Goal: Transaction & Acquisition: Purchase product/service

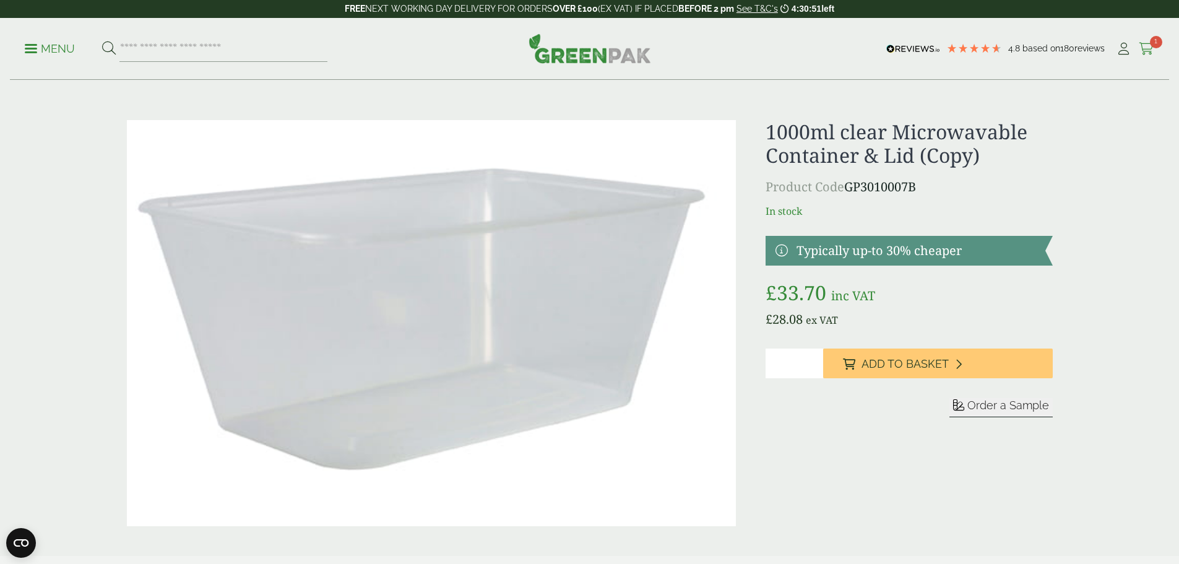
click at [1145, 46] on icon at bounding box center [1146, 49] width 15 height 12
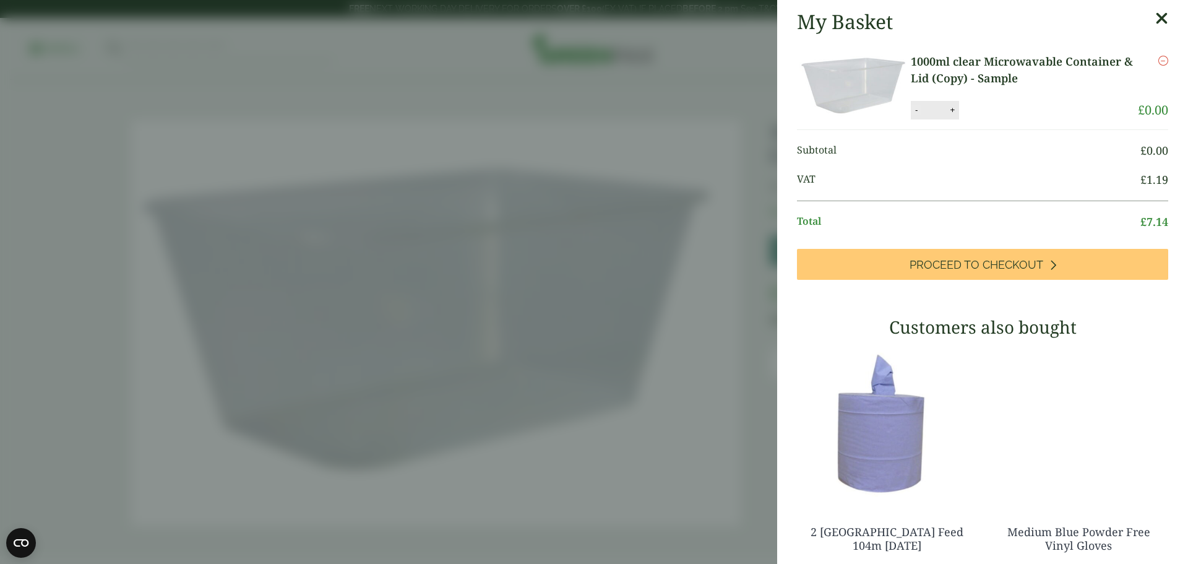
click at [917, 111] on button "-" at bounding box center [917, 110] width 10 height 11
click at [981, 111] on button "Update" at bounding box center [993, 110] width 62 height 19
click at [918, 110] on button "-" at bounding box center [917, 110] width 10 height 11
click at [975, 105] on button "Update" at bounding box center [993, 110] width 62 height 19
type input "*"
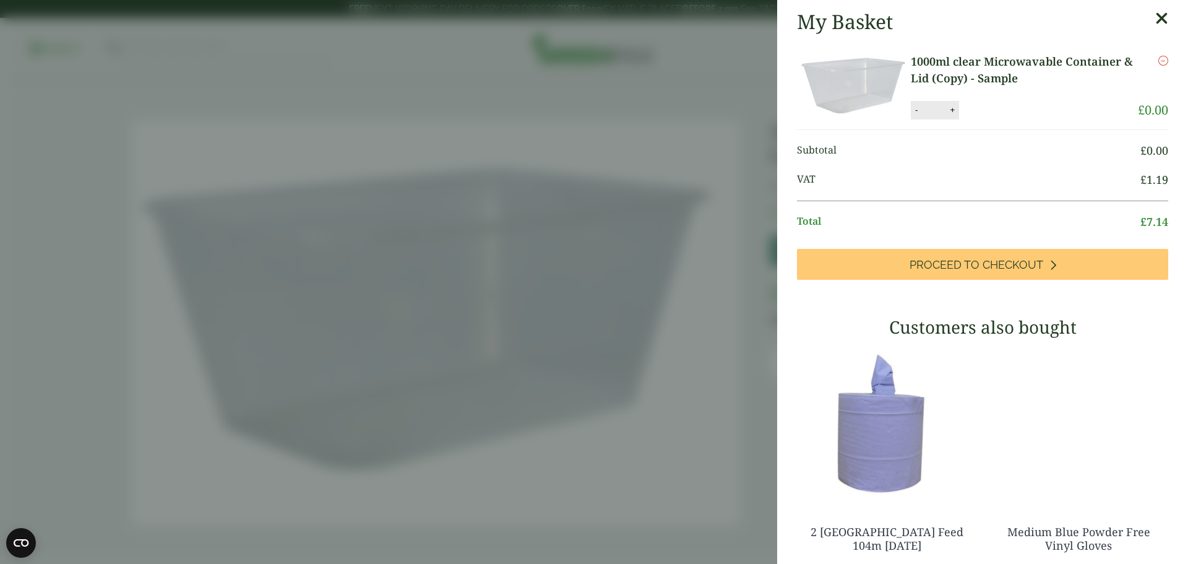
click at [1158, 59] on icon "Remove this item" at bounding box center [1163, 61] width 10 height 10
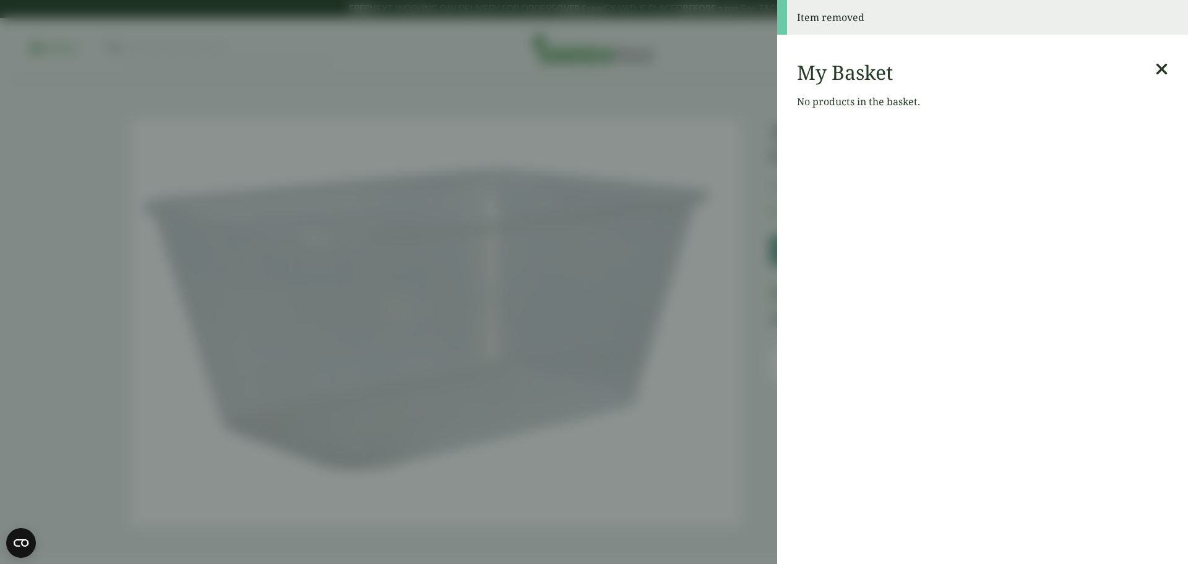
click at [1155, 70] on icon at bounding box center [1161, 69] width 13 height 17
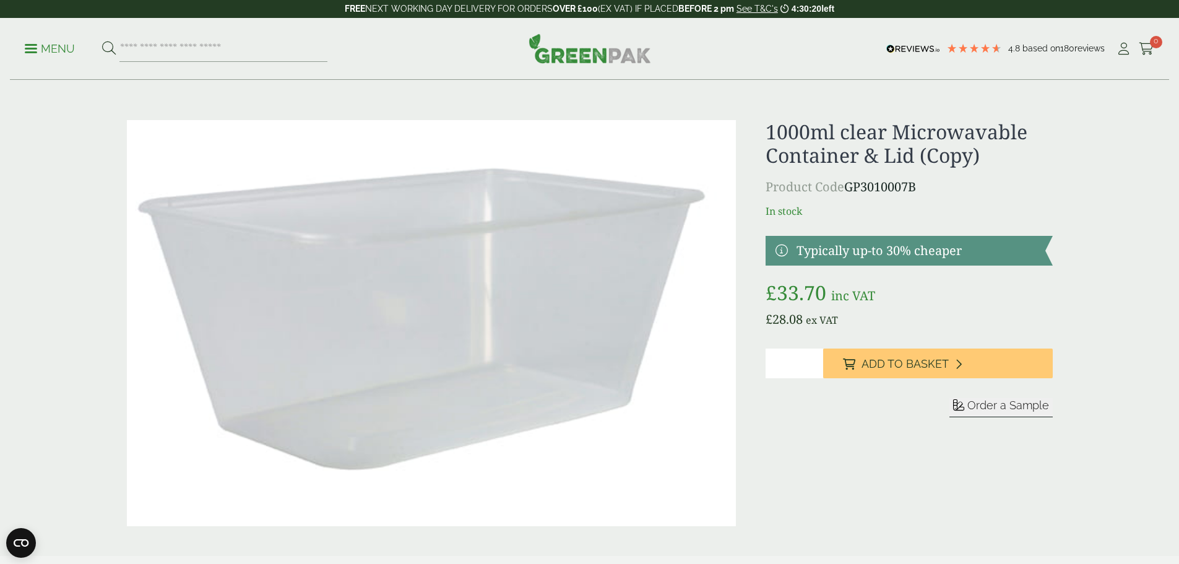
click at [902, 254] on link at bounding box center [908, 251] width 287 height 30
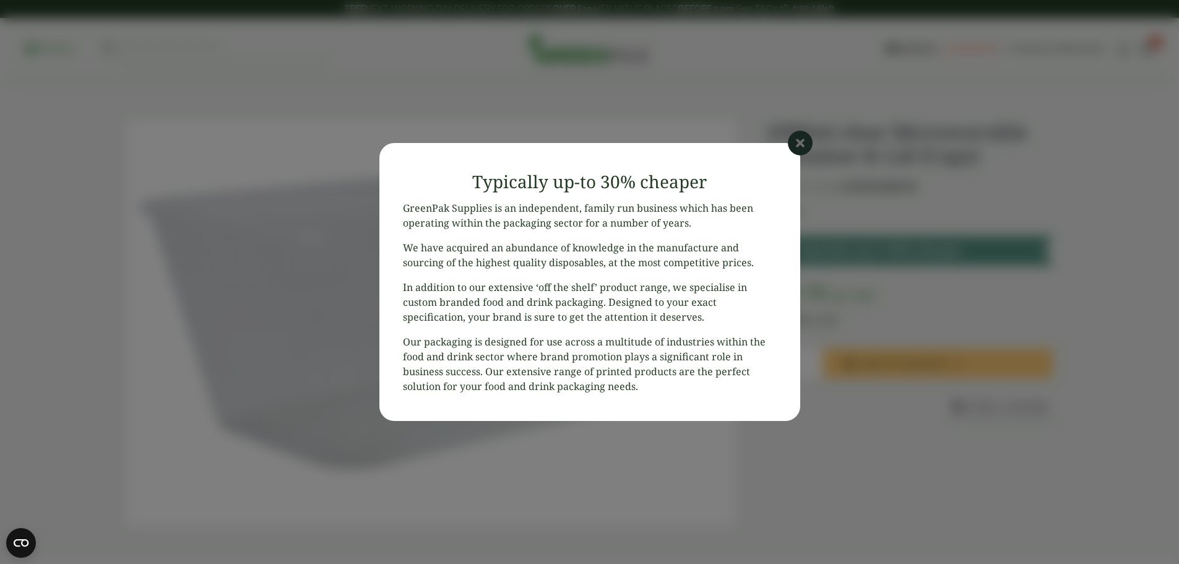
click at [796, 146] on icon at bounding box center [800, 143] width 25 height 25
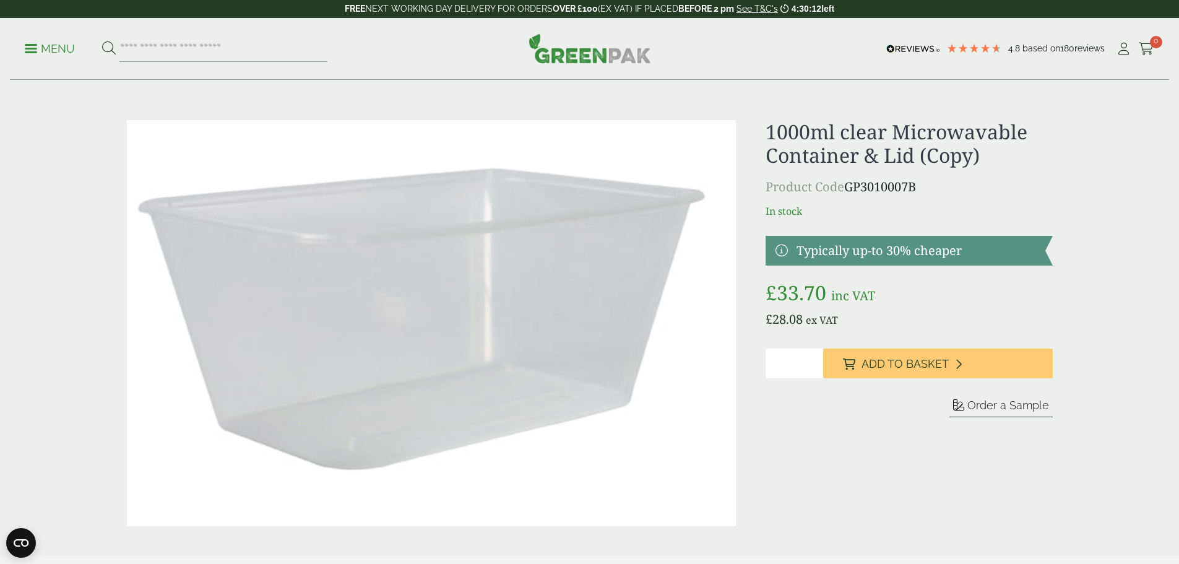
click at [32, 52] on link "Menu" at bounding box center [50, 47] width 50 height 12
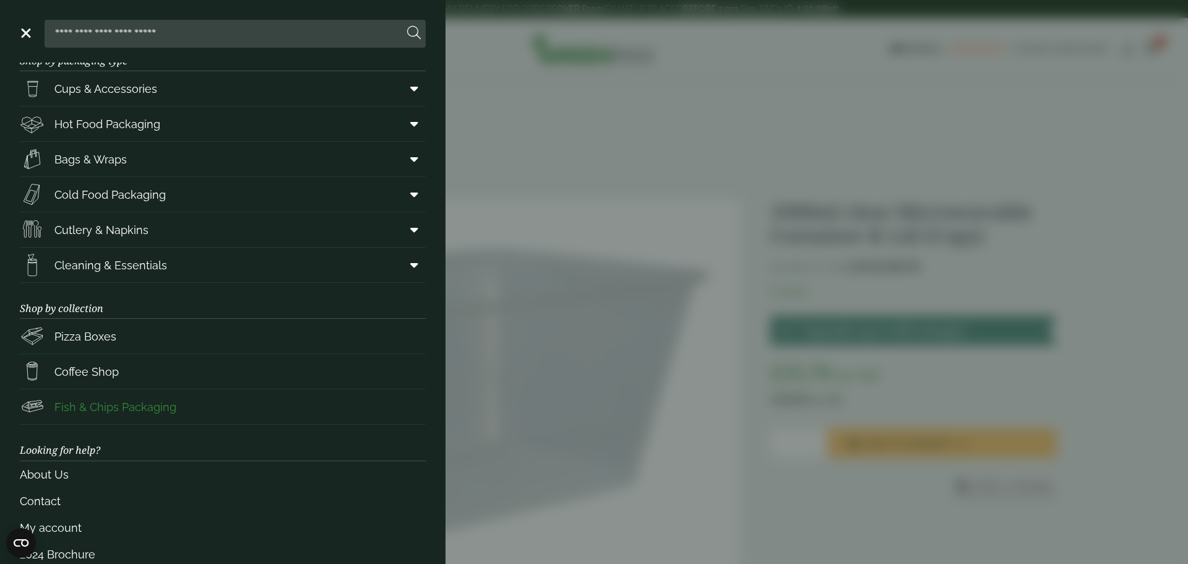
scroll to position [51, 0]
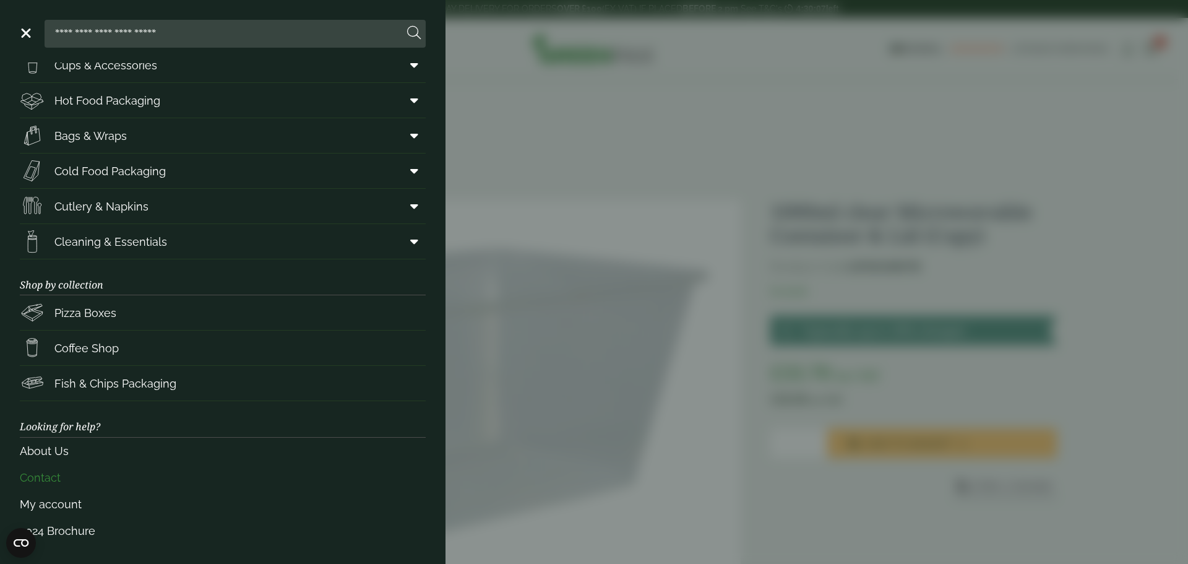
click at [28, 475] on link "Contact" at bounding box center [223, 477] width 406 height 27
